Goal: Task Accomplishment & Management: Use online tool/utility

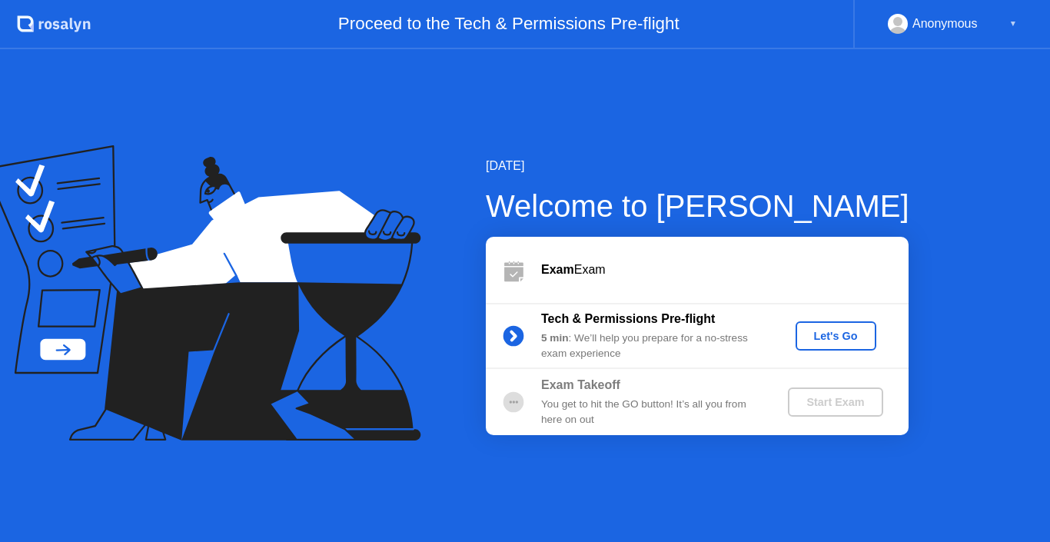
click at [833, 330] on div "Let's Go" at bounding box center [836, 336] width 68 height 12
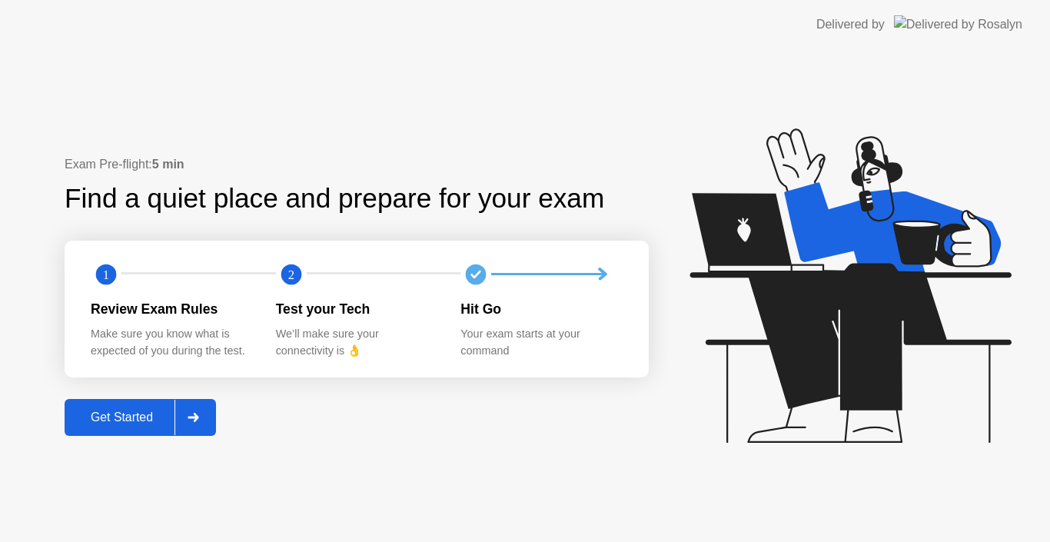
click at [168, 411] on div "Get Started" at bounding box center [121, 418] width 105 height 14
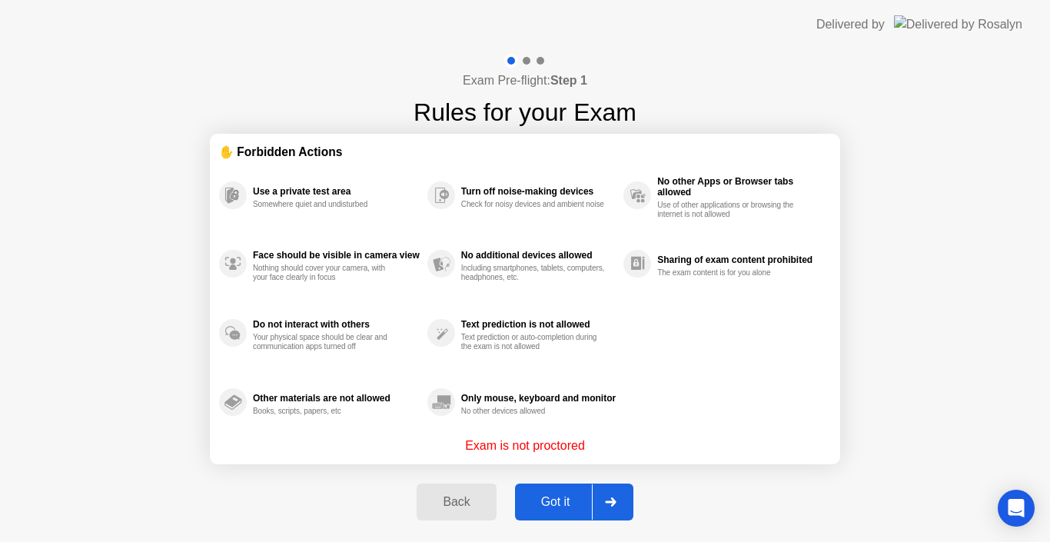
click at [561, 514] on button "Got it" at bounding box center [574, 502] width 118 height 37
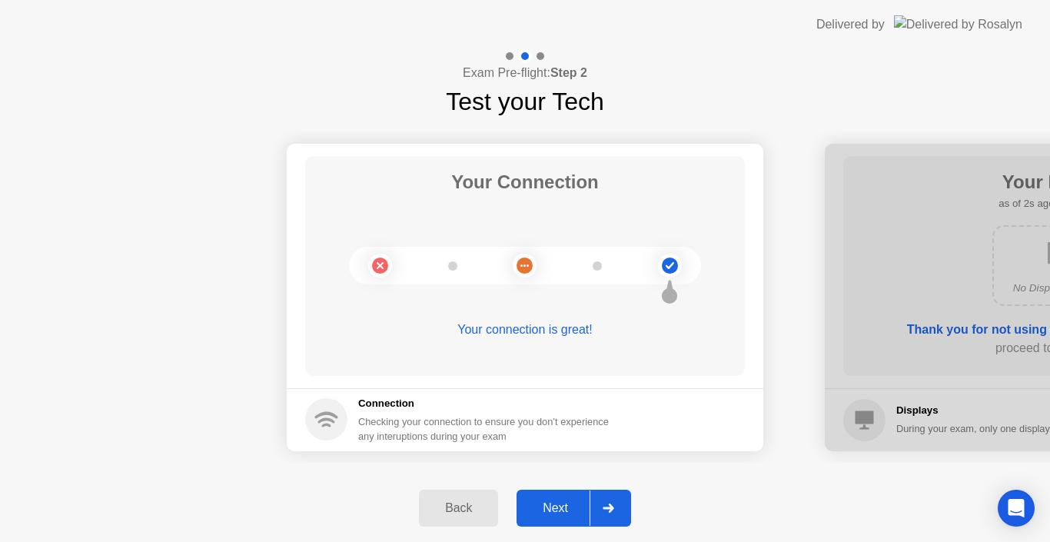
click at [561, 514] on div "Next" at bounding box center [555, 508] width 68 height 14
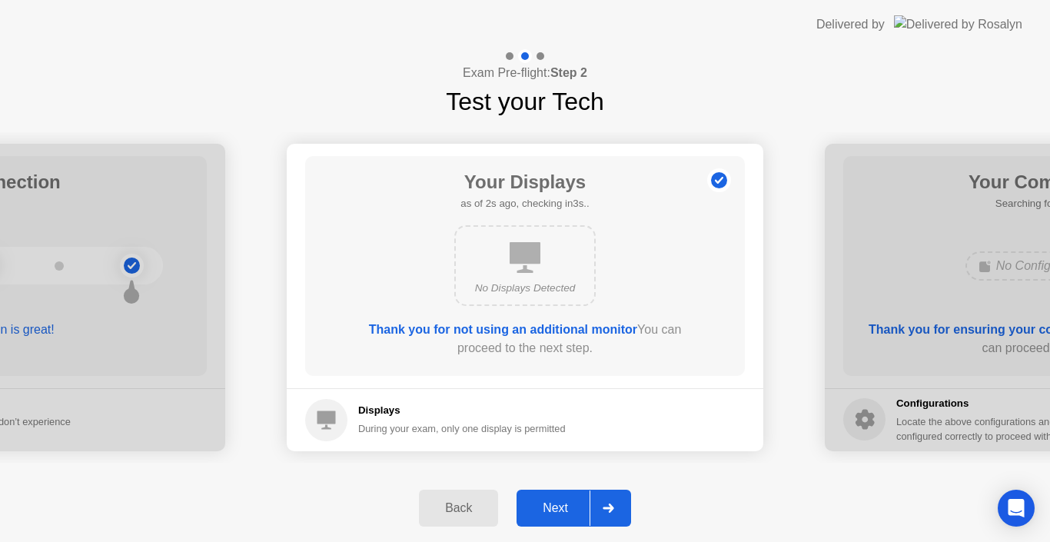
click at [561, 514] on div "Next" at bounding box center [555, 508] width 68 height 14
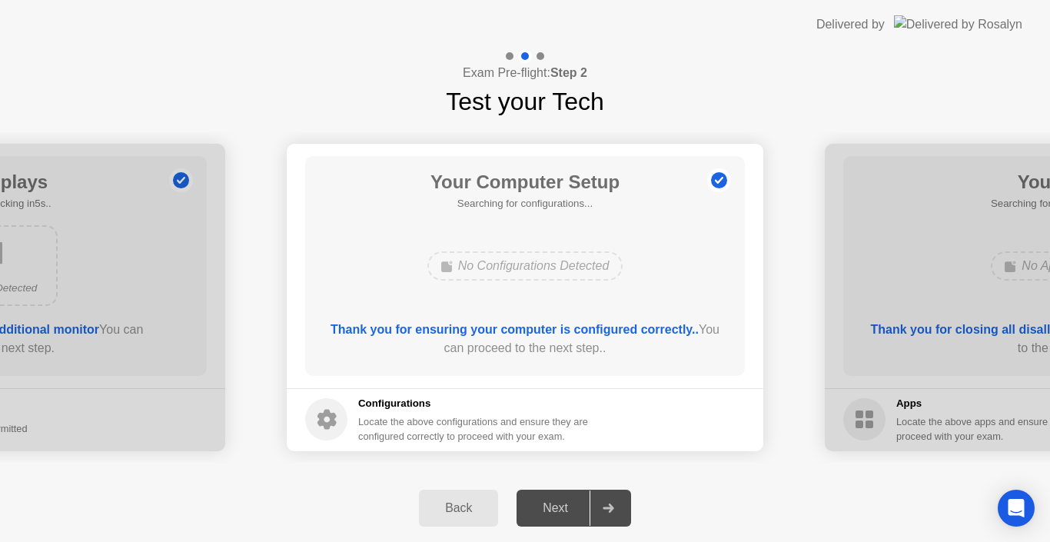
click at [631, 330] on b "Thank you for ensuring your computer is configured correctly.." at bounding box center [515, 329] width 368 height 13
click at [557, 508] on div "Next" at bounding box center [555, 508] width 68 height 14
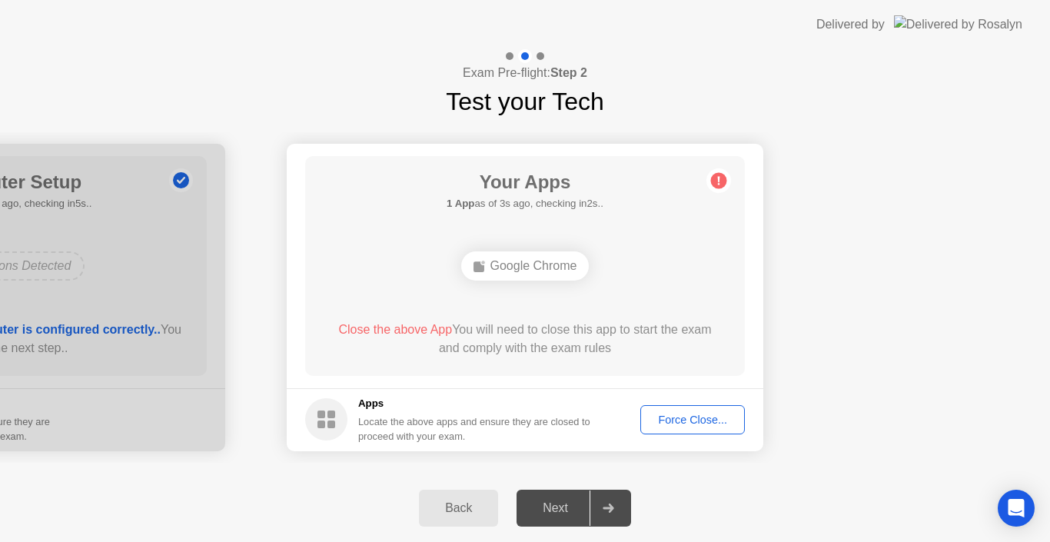
click at [664, 424] on div "Force Close..." at bounding box center [693, 420] width 94 height 12
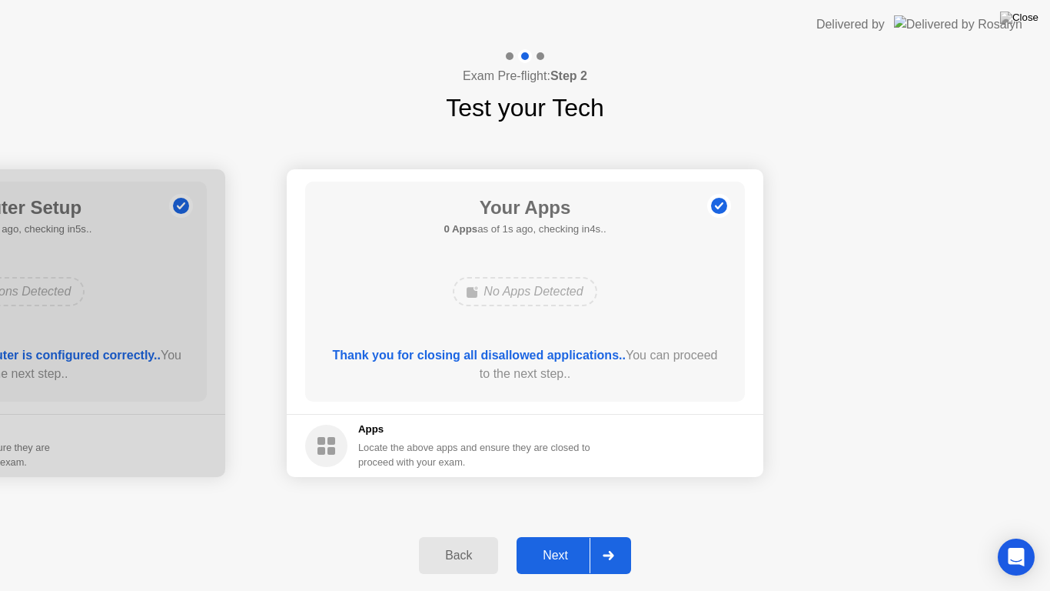
click at [568, 541] on div "Next" at bounding box center [555, 555] width 68 height 14
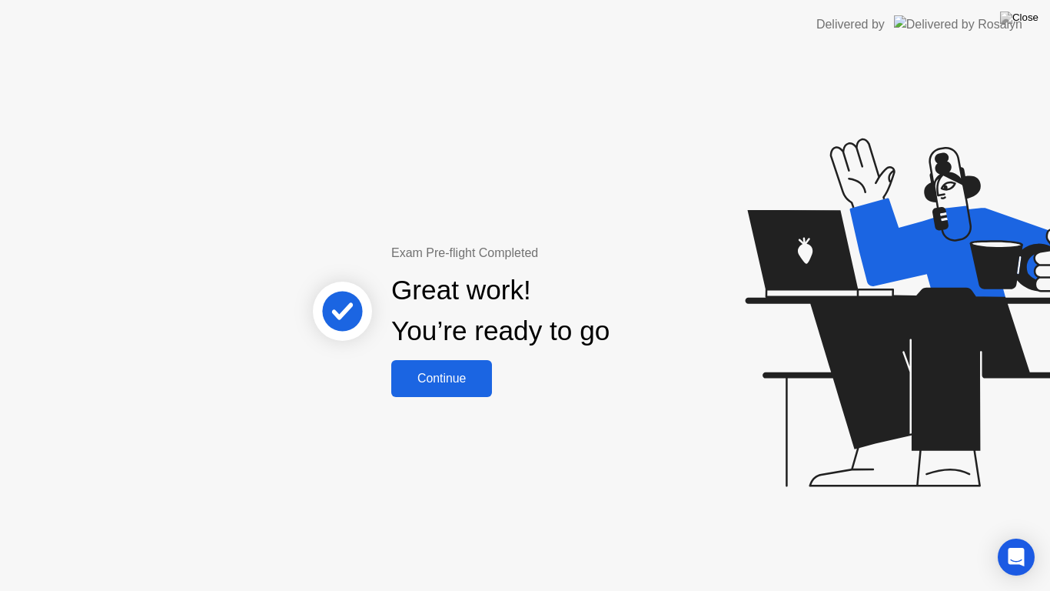
click at [461, 383] on div "Continue" at bounding box center [442, 378] width 92 height 14
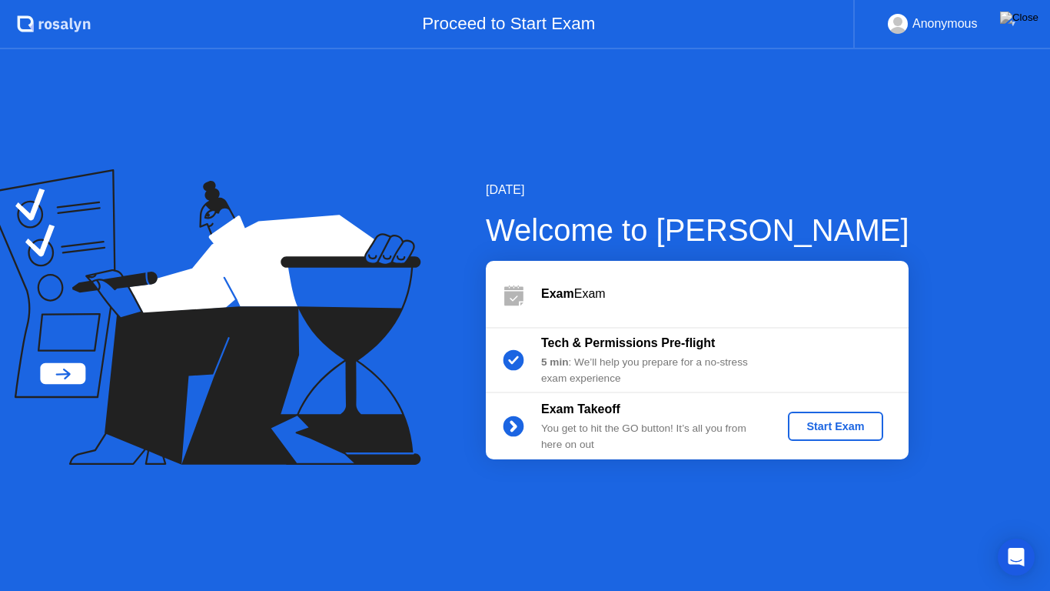
click at [849, 414] on button "Start Exam" at bounding box center [835, 425] width 95 height 29
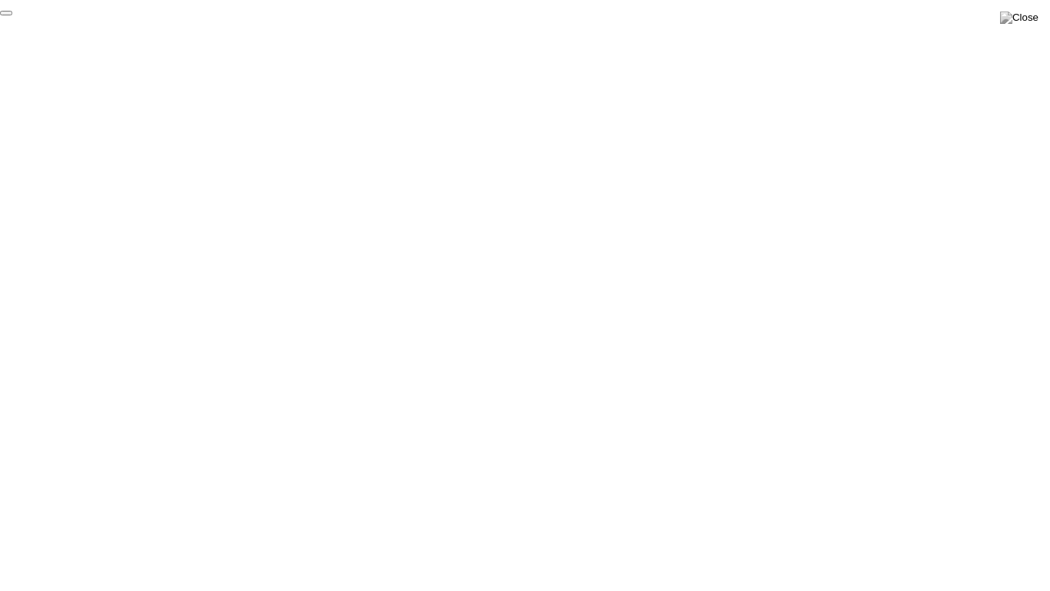
click div "End Proctoring Session"
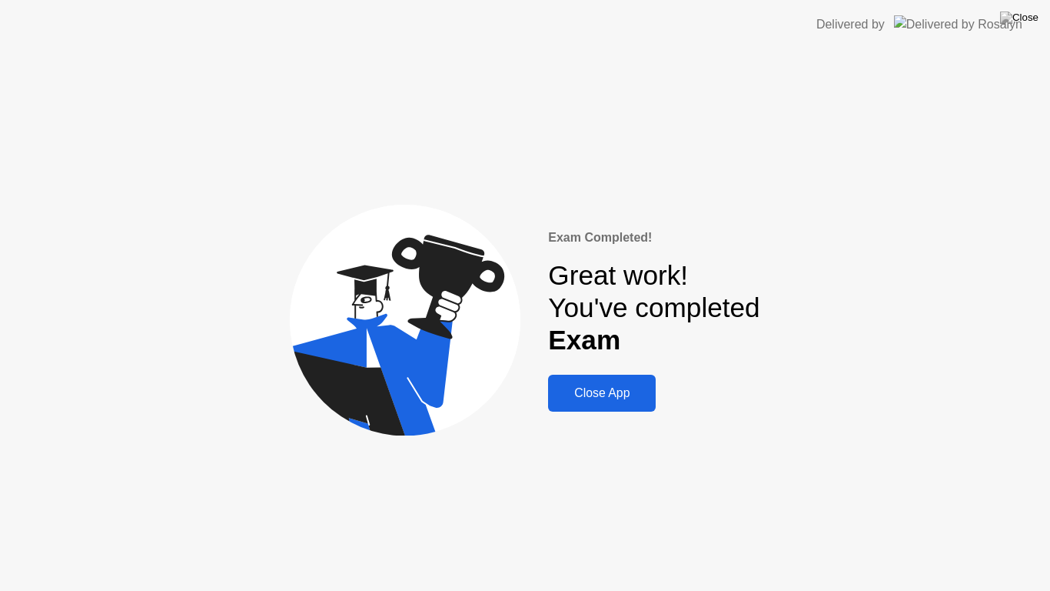
click at [627, 396] on div "Close App" at bounding box center [602, 393] width 98 height 14
